Goal: Book appointment/travel/reservation

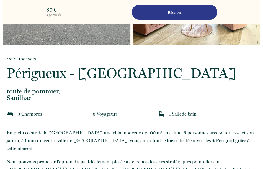
scroll to position [88, 0]
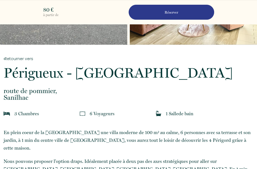
click at [168, 11] on p "Réserver" at bounding box center [172, 12] width 82 height 5
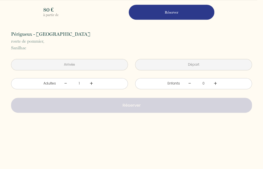
click at [70, 65] on input "text" at bounding box center [69, 64] width 116 height 11
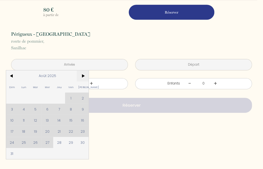
click at [84, 76] on span ">" at bounding box center [83, 75] width 12 height 11
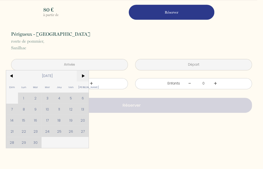
click at [84, 76] on span ">" at bounding box center [83, 75] width 12 height 11
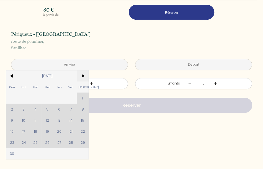
click at [82, 75] on span ">" at bounding box center [83, 75] width 12 height 11
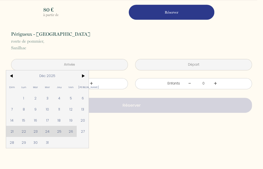
click at [59, 131] on div "Dim Lun Mar Mer Jeu Ven Sam 1 2 3 4 5 6 7 8 9 10 11 12 13 14 15 16 17 18 19 20 …" at bounding box center [47, 108] width 82 height 77
click at [81, 131] on span "27" at bounding box center [83, 131] width 12 height 11
click at [125, 149] on div "à partir de 80 € Périgueux - [GEOGRAPHIC_DATA] route de [GEOGRAPHIC_DATA], [GEO…" at bounding box center [131, 91] width 263 height 155
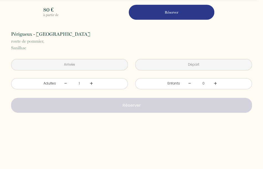
type input "[DATE]"
type input "Dim 28 Décembre 2025"
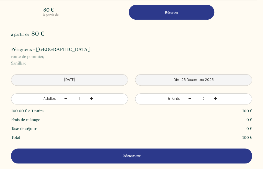
click at [60, 79] on input "[DATE]" at bounding box center [69, 79] width 116 height 11
